Goal: Information Seeking & Learning: Learn about a topic

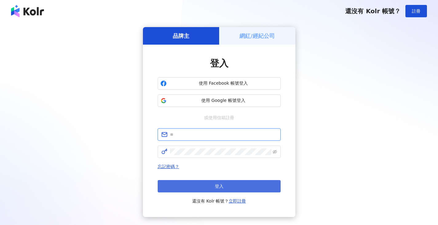
type input "**********"
click at [217, 188] on span "登入" at bounding box center [219, 186] width 9 height 5
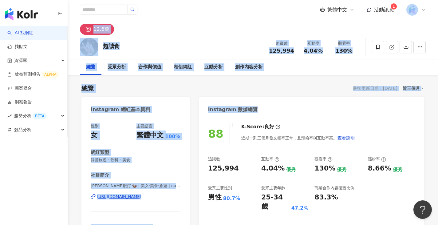
drag, startPoint x: 438, startPoint y: 10, endPoint x: 438, endPoint y: 93, distance: 83.0
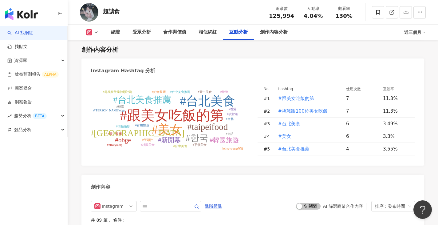
scroll to position [1807, 0]
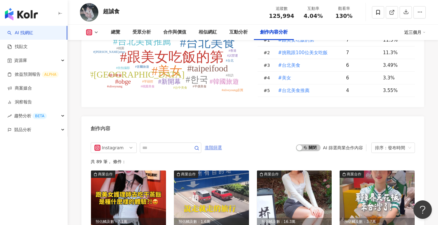
click at [222, 143] on span "進階篩選" at bounding box center [213, 148] width 17 height 10
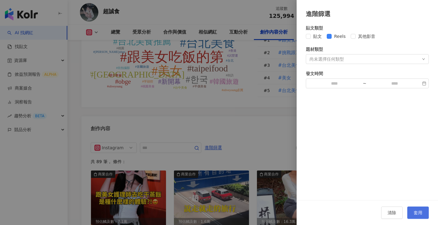
click at [414, 207] on button "套用" at bounding box center [418, 212] width 22 height 12
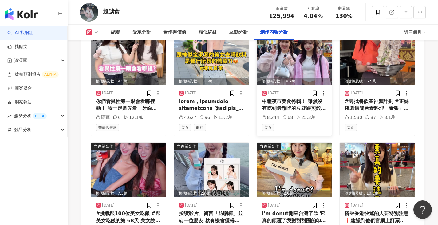
scroll to position [2065, 0]
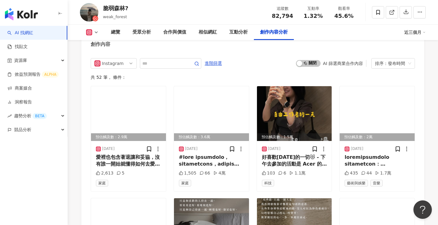
scroll to position [1831, 0]
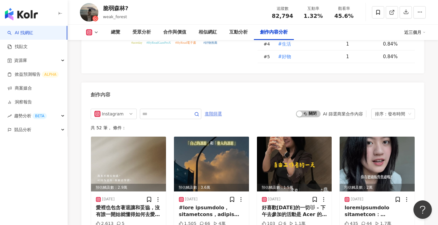
click at [222, 109] on span "進階篩選" at bounding box center [213, 114] width 17 height 10
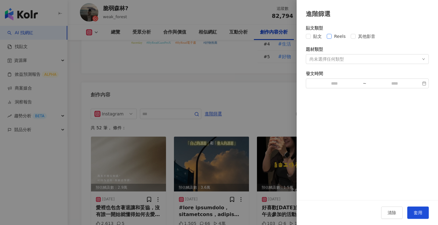
click at [338, 38] on span "Reels" at bounding box center [340, 36] width 17 height 7
click at [426, 216] on button "套用" at bounding box center [418, 212] width 22 height 12
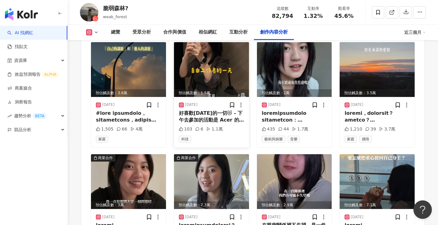
scroll to position [1962, 0]
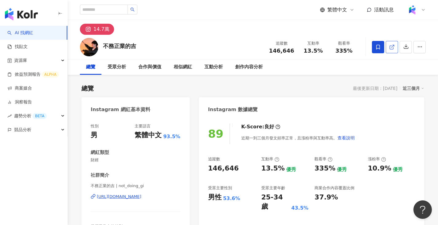
click at [395, 46] on link at bounding box center [392, 47] width 12 height 12
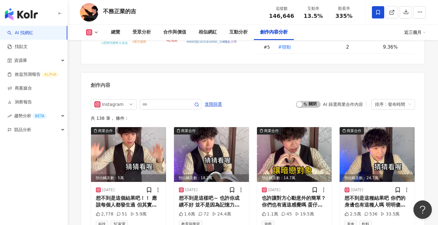
scroll to position [1860, 0]
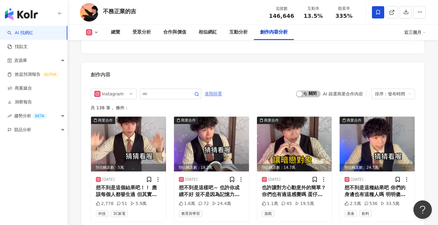
click at [222, 89] on span "進階篩選" at bounding box center [213, 94] width 17 height 10
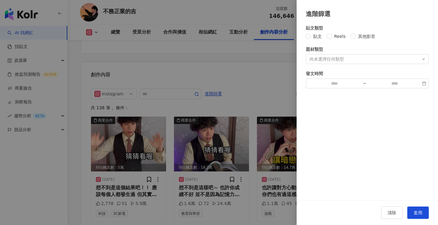
click at [337, 40] on div "貼文類型 貼文 Reels 其他影音 題材類型 尚未選擇任何類型 發文時間 ~" at bounding box center [367, 57] width 123 height 64
click at [337, 39] on span "Reels" at bounding box center [340, 36] width 17 height 7
click at [419, 217] on button "套用" at bounding box center [418, 212] width 22 height 12
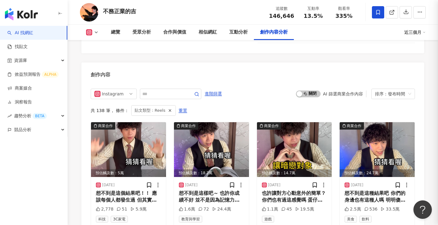
scroll to position [1874, 0]
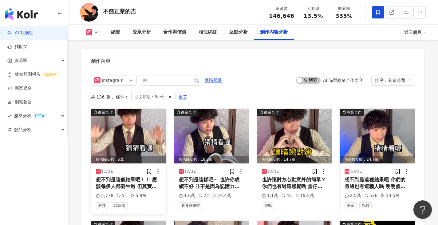
click at [149, 137] on img at bounding box center [128, 136] width 75 height 55
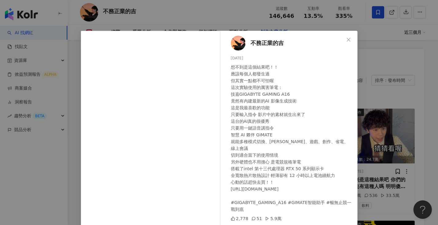
click at [378, 82] on div "不務正業的吉 2025/8/14 想不到是這個結果吧！！ 應該每個人都發生過 但其實一點都不可怕喔 這次實驗使用的厲害筆電： 技嘉GIGABYTE GAMIN…" at bounding box center [219, 112] width 438 height 225
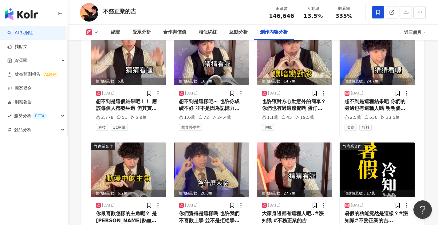
scroll to position [1952, 0]
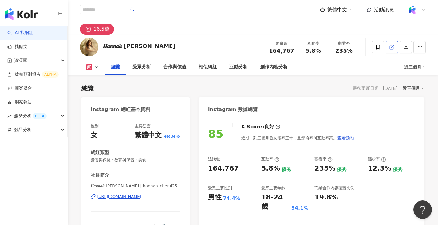
click at [391, 46] on icon at bounding box center [391, 47] width 3 height 3
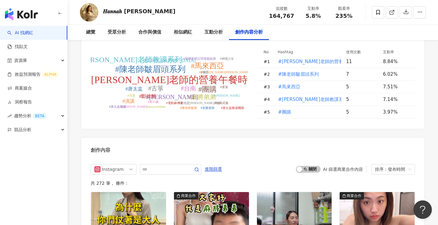
scroll to position [1766, 0]
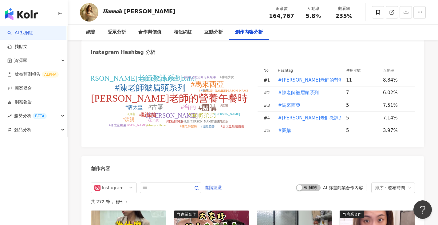
click at [222, 183] on span "進階篩選" at bounding box center [213, 188] width 17 height 10
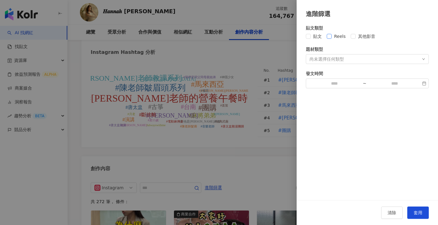
click at [334, 35] on span "Reels" at bounding box center [340, 36] width 17 height 7
click at [430, 213] on div "清除 套用" at bounding box center [367, 212] width 141 height 25
click at [418, 213] on span "套用" at bounding box center [418, 212] width 9 height 5
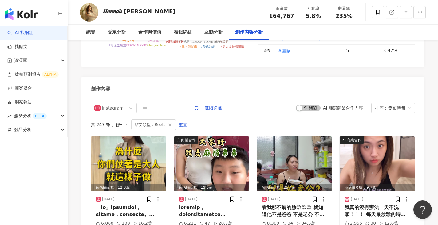
scroll to position [1914, 0]
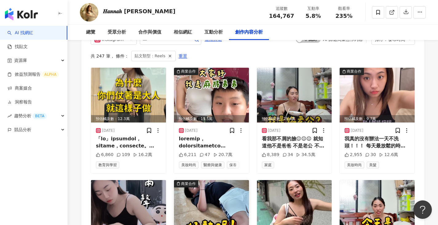
click at [214, 180] on img at bounding box center [211, 207] width 75 height 55
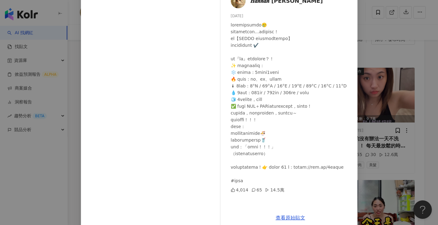
scroll to position [51, 0]
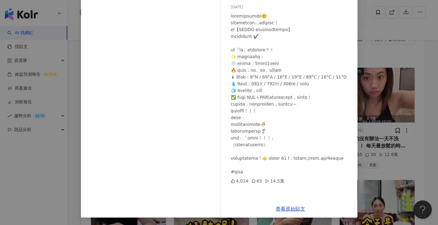
click at [387, 119] on div "𝑯𝒂𝒏𝒏𝒂𝒉 [PERSON_NAME] [DATE] 4,014 65 14.5萬 查看原始貼文" at bounding box center [219, 112] width 438 height 225
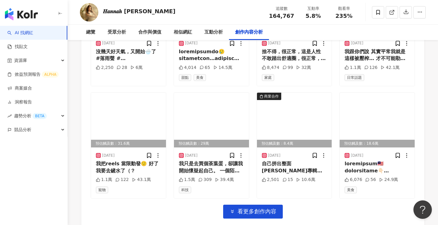
scroll to position [2152, 0]
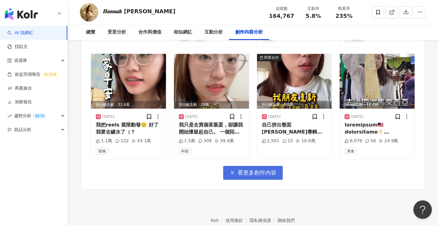
click at [267, 169] on span "看更多創作內容" at bounding box center [257, 172] width 39 height 7
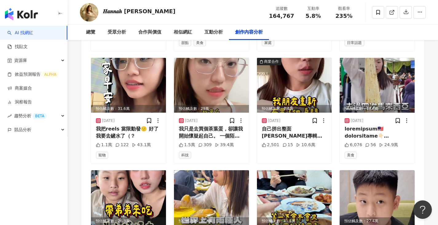
scroll to position [2091, 0]
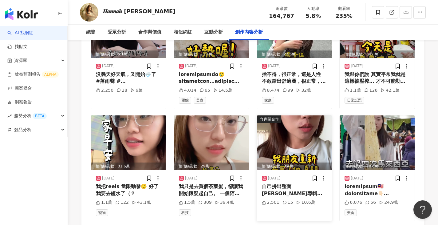
click at [318, 127] on img at bounding box center [294, 142] width 75 height 55
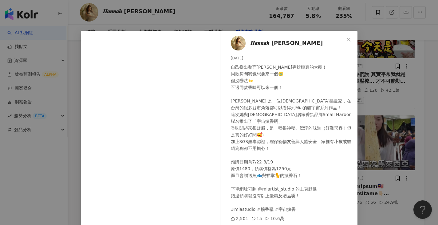
click at [379, 126] on div "𝑯𝒂𝒏𝒏𝒂𝒉 [PERSON_NAME] [DATE] 自己拼出整面[PERSON_NAME]專輯牆真的太酷！ 同款房間我也想要來一個🥹 但沒辦法👐 不過同款…" at bounding box center [219, 112] width 438 height 225
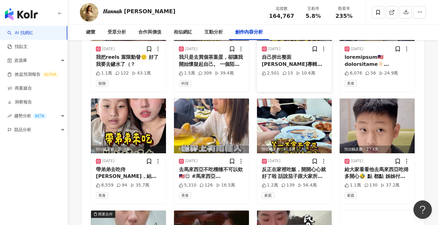
scroll to position [2306, 0]
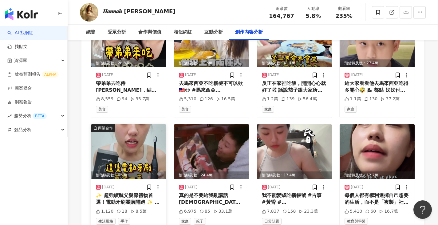
click at [102, 124] on img at bounding box center [128, 151] width 75 height 55
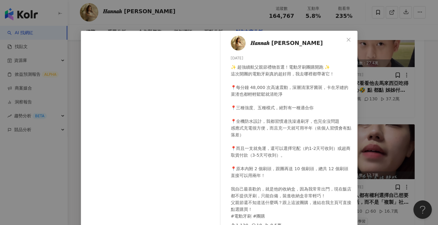
click at [377, 101] on div "𝑯𝒂𝒏𝒏𝒂𝒉 [PERSON_NAME] [DATE] 1,120 18 8.5萬 查看原始貼文" at bounding box center [219, 112] width 438 height 225
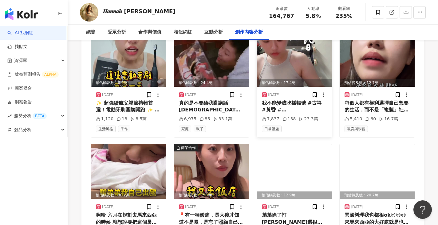
scroll to position [2398, 0]
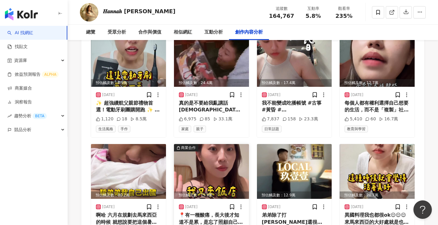
click at [229, 144] on img at bounding box center [211, 171] width 75 height 55
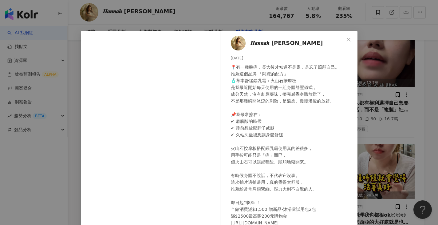
scroll to position [11, 0]
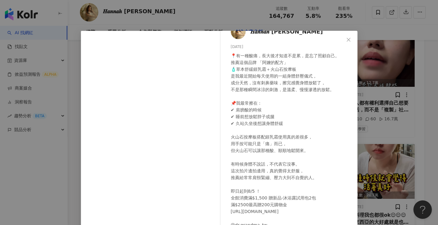
click at [392, 126] on div "𝑯𝒂𝒏𝒏𝒂𝒉 [PERSON_NAME] [DATE] 4,495 27 21.2萬 查看原始貼文" at bounding box center [219, 112] width 438 height 225
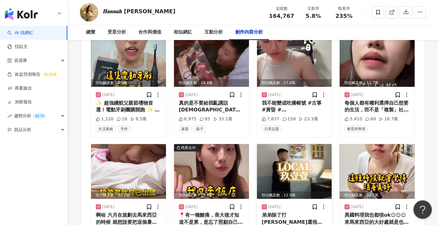
scroll to position [2489, 0]
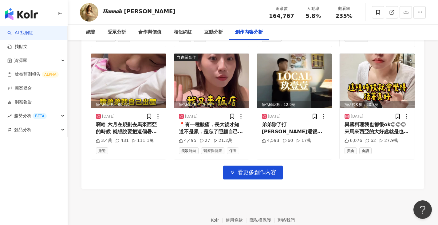
click at [253, 169] on span "看更多創作內容" at bounding box center [257, 172] width 39 height 7
